Goal: Communication & Community: Ask a question

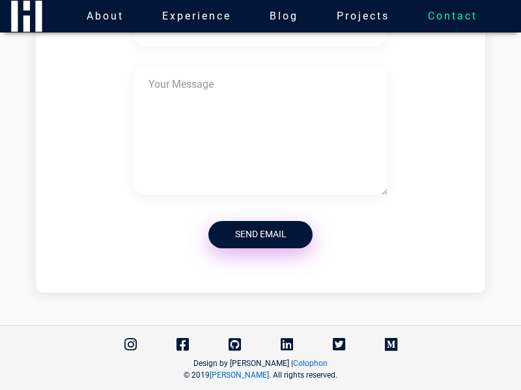
scroll to position [171, 0]
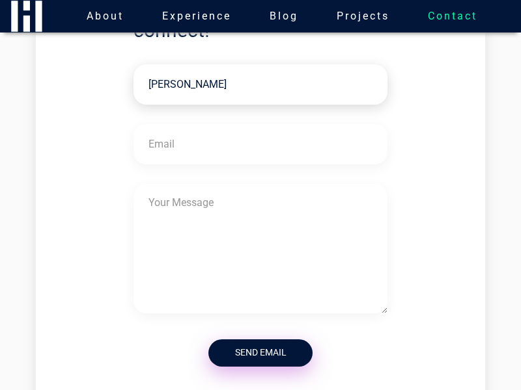
type input "[PERSON_NAME]"
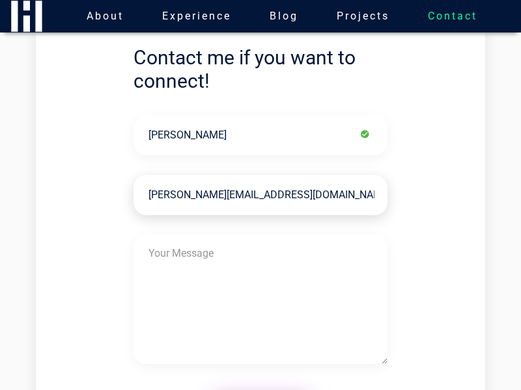
type input "[PERSON_NAME][EMAIL_ADDRESS][DOMAIN_NAME]"
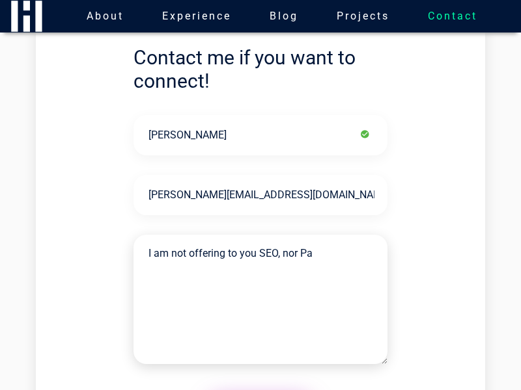
scroll to position [224, 0]
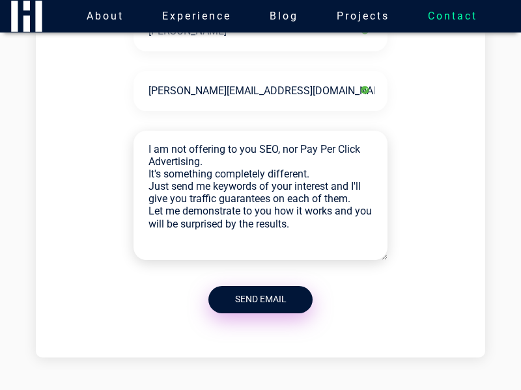
type textarea "I am not offering to you SEO, nor Pay Per Click Advertising. It's something com…"
click at [260, 299] on button "Send Email" at bounding box center [260, 299] width 104 height 27
